Goal: Complete application form

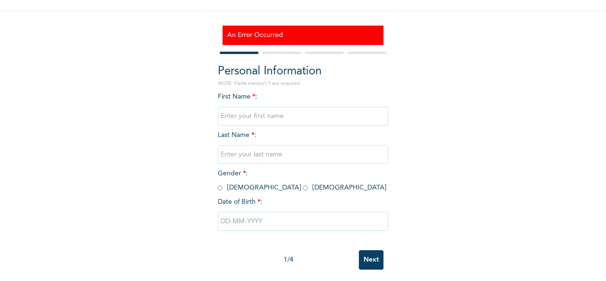
scroll to position [82, 0]
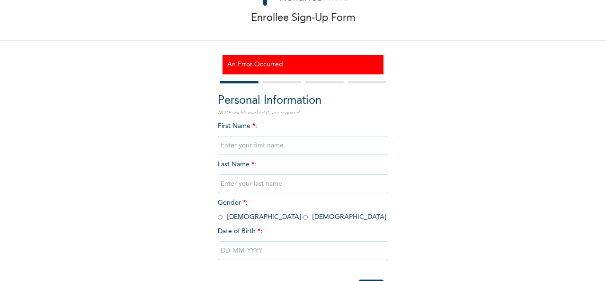
scroll to position [82, 0]
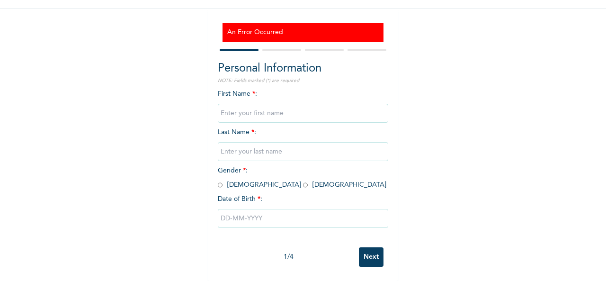
click at [371, 247] on input "Next" at bounding box center [371, 256] width 25 height 19
click at [401, 73] on div "Enrollee Sign-Up Form An Error Occurred Personal Information NOTE: Fields marke…" at bounding box center [303, 103] width 606 height 355
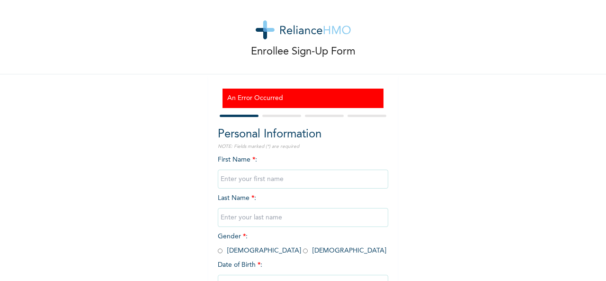
scroll to position [6, 0]
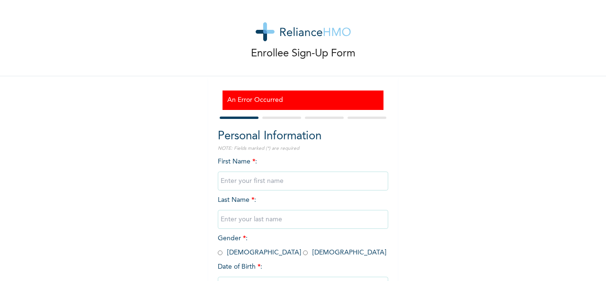
click at [177, 78] on div "Enrollee Sign-Up Form An Error Occurred Personal Information NOTE: Fields marke…" at bounding box center [303, 171] width 606 height 355
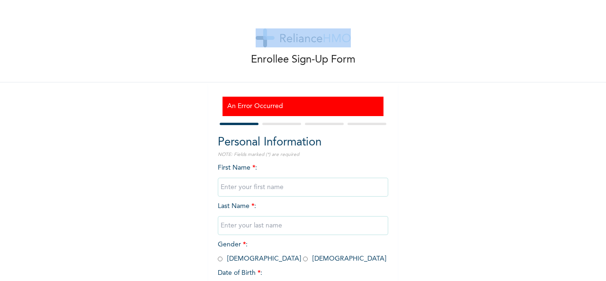
drag, startPoint x: 197, startPoint y: 12, endPoint x: 188, endPoint y: 223, distance: 211.4
click at [188, 223] on div "Enrollee Sign-Up Form An Error Occurred Personal Information NOTE: Fields marke…" at bounding box center [303, 177] width 606 height 355
